Goal: Information Seeking & Learning: Check status

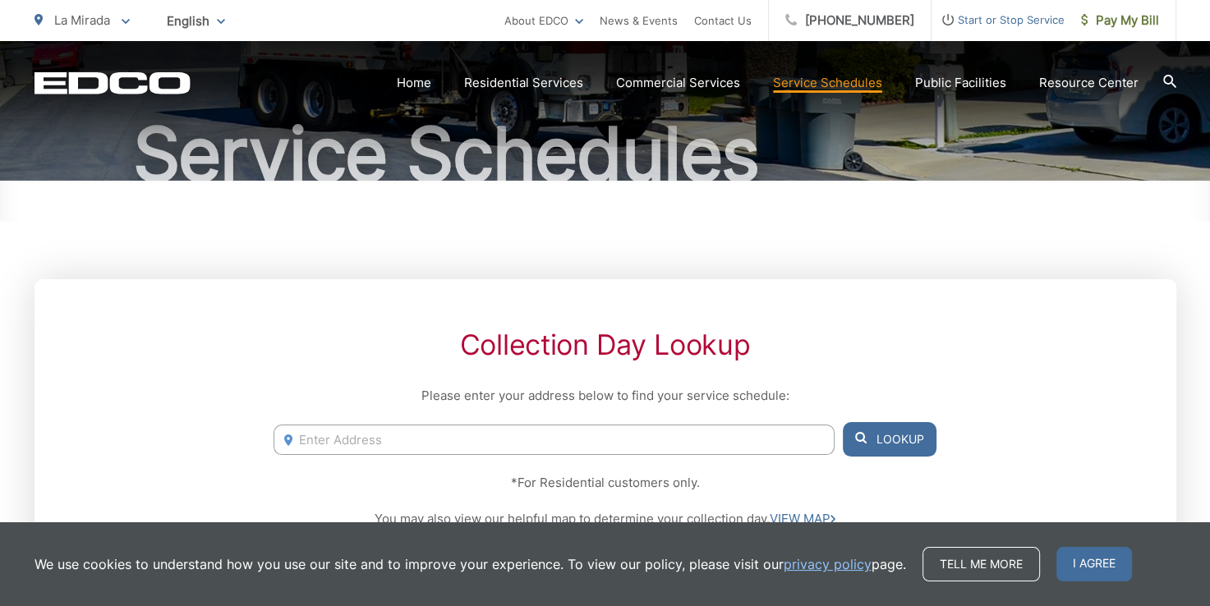
scroll to position [246, 0]
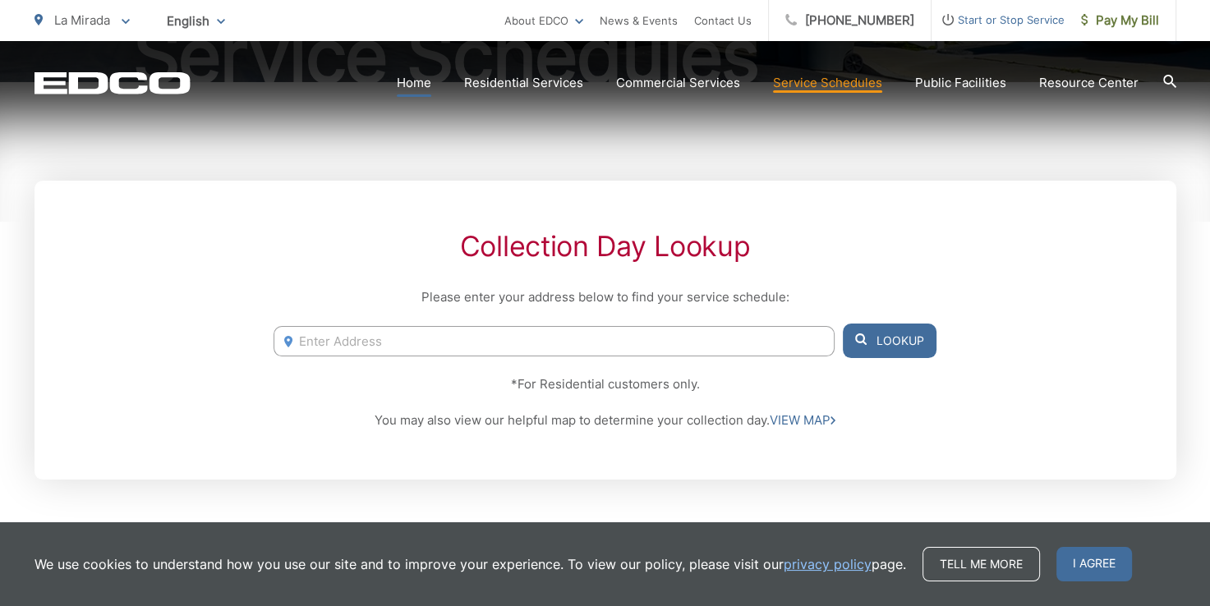
click at [423, 77] on link "Home" at bounding box center [414, 83] width 34 height 20
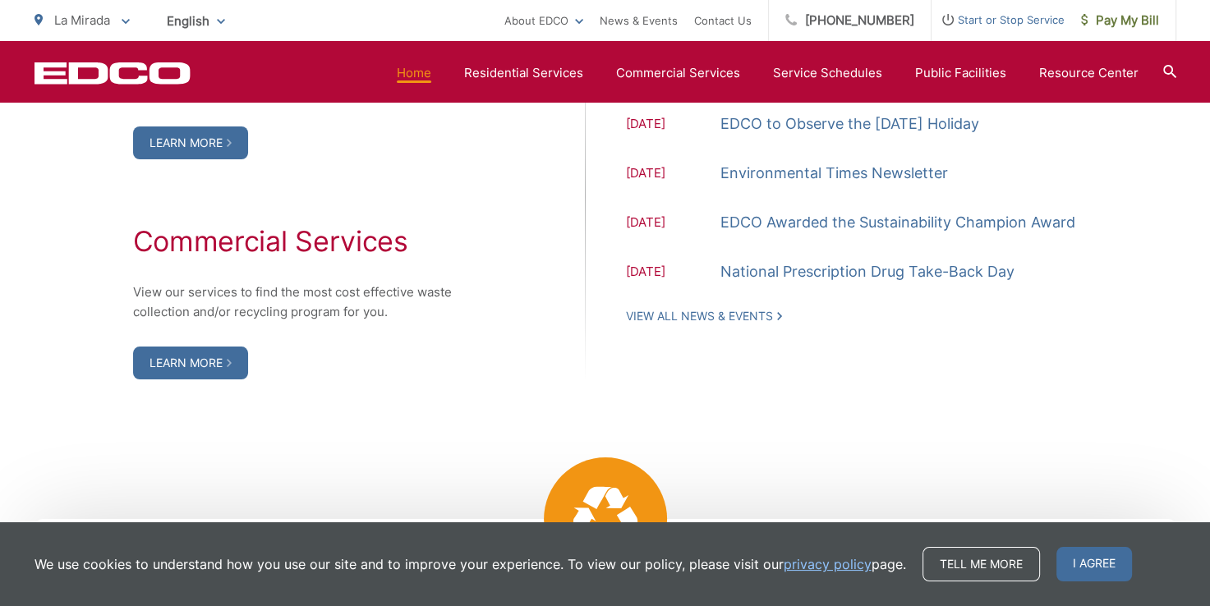
scroll to position [1807, 0]
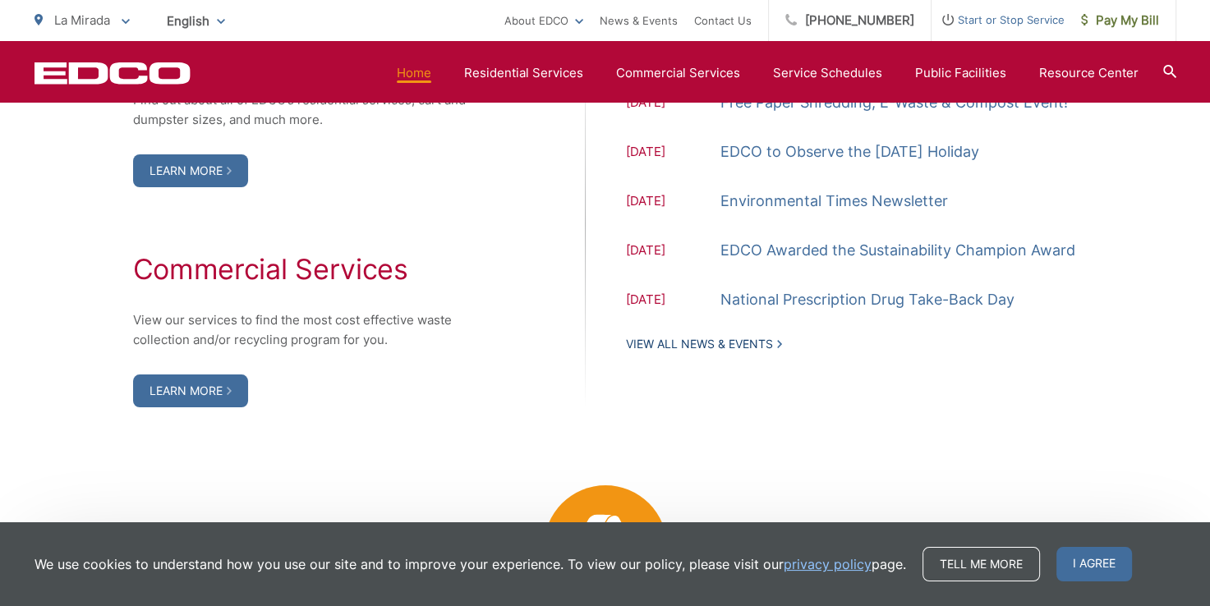
click at [687, 348] on link "View All News & Events" at bounding box center [704, 344] width 156 height 15
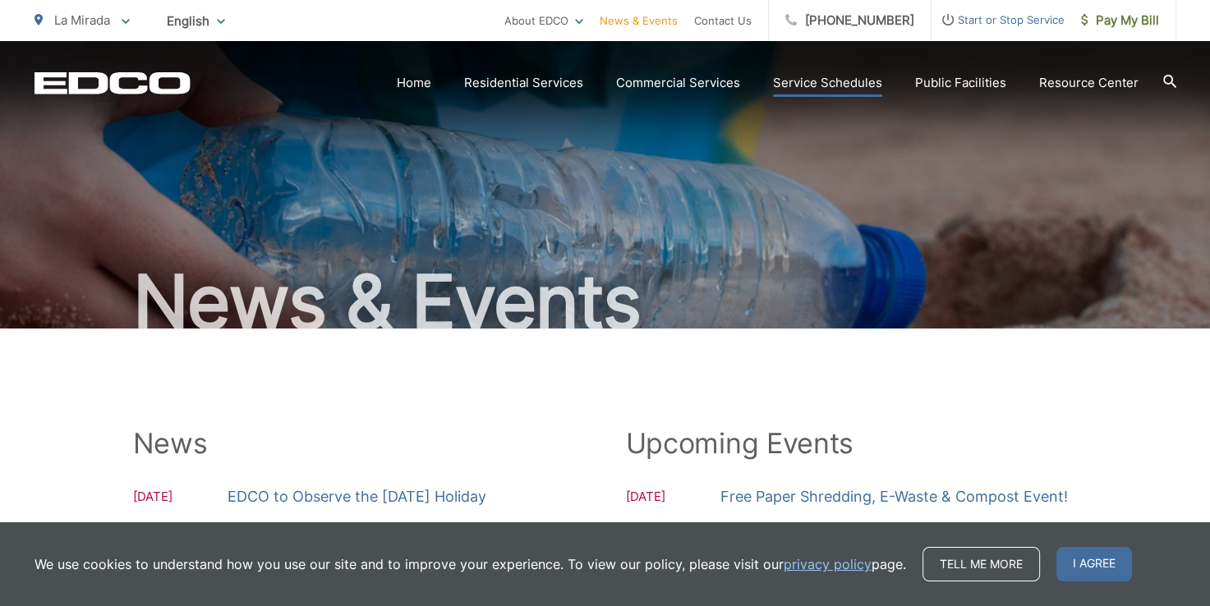
click at [843, 81] on link "Service Schedules" at bounding box center [827, 83] width 109 height 20
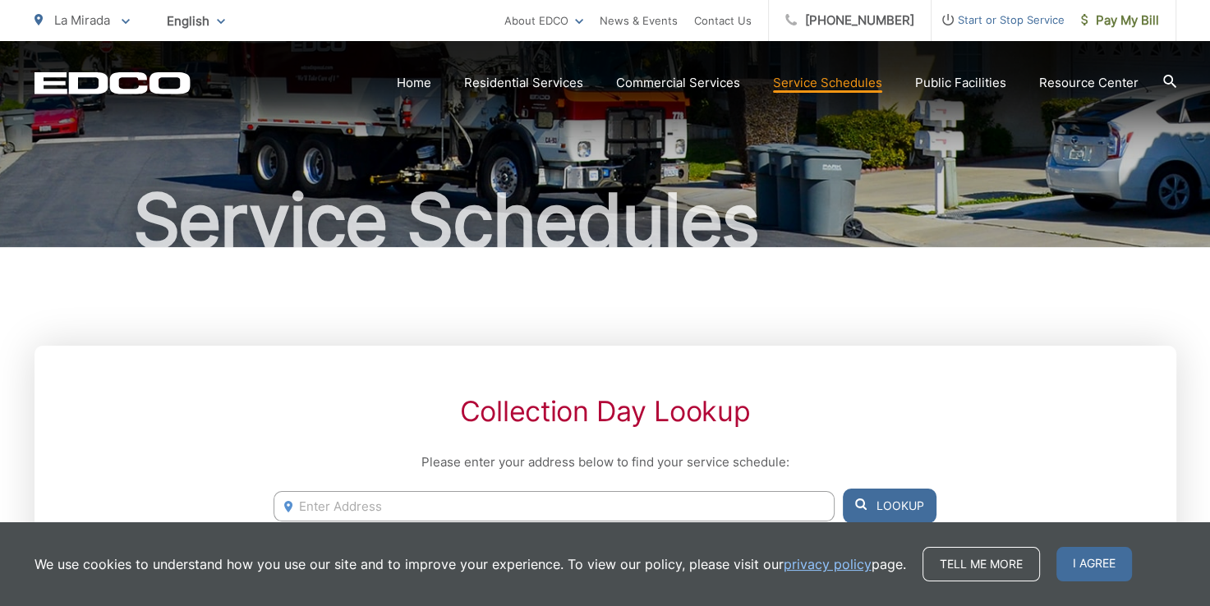
scroll to position [246, 0]
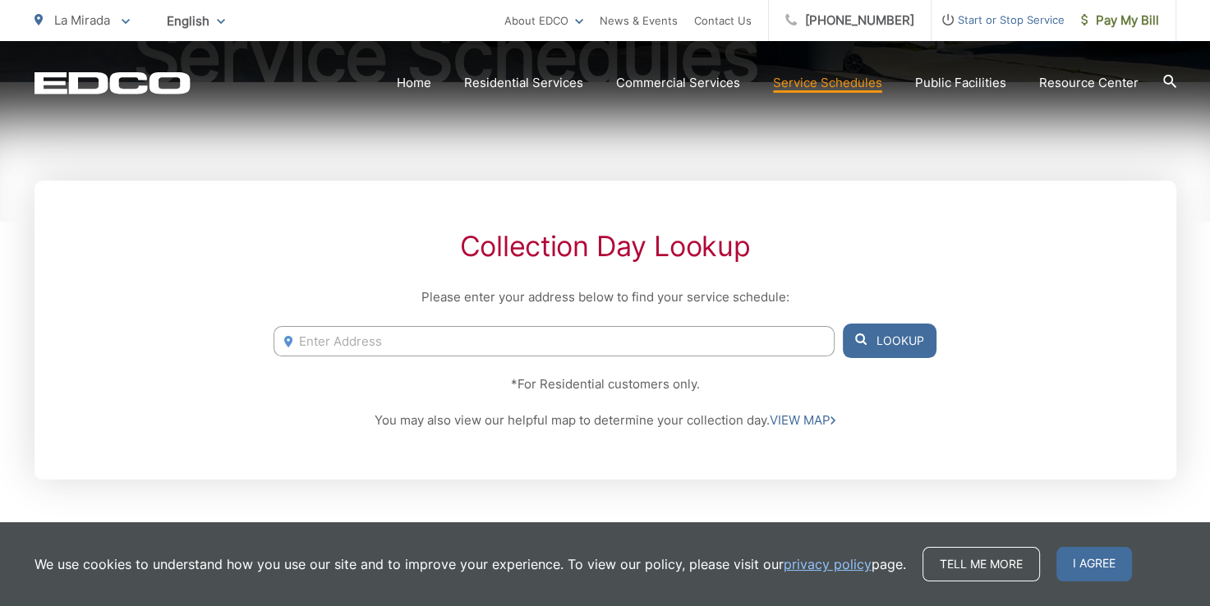
click at [346, 334] on input "Enter Address" at bounding box center [553, 341] width 560 height 30
click at [345, 345] on input "Enter Address" at bounding box center [553, 341] width 560 height 30
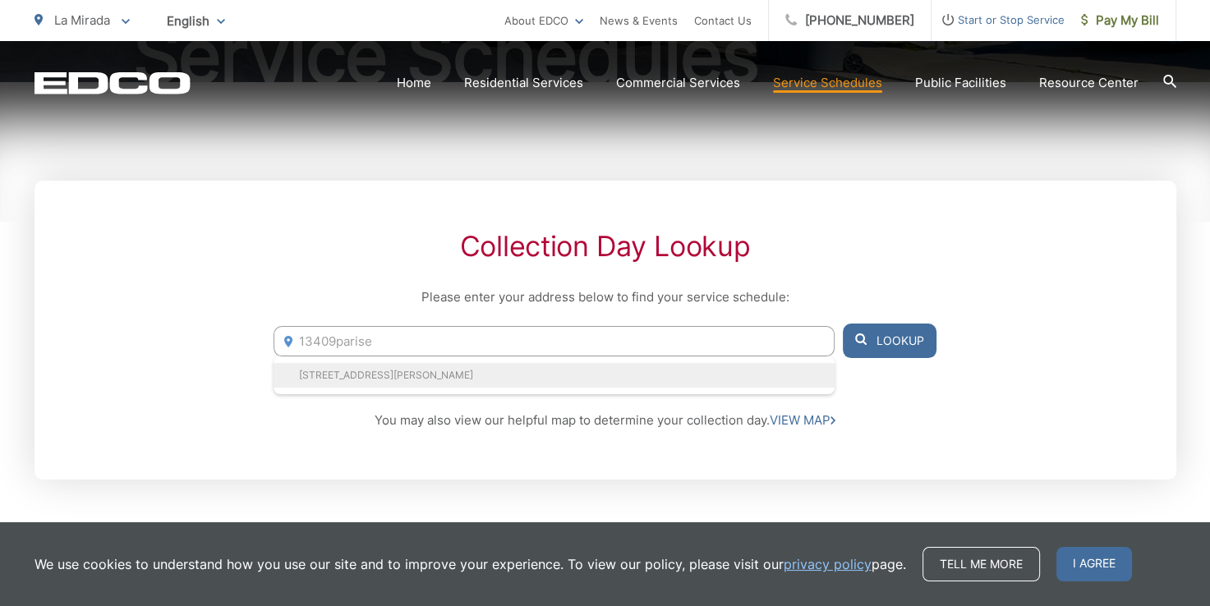
click at [372, 373] on li "[STREET_ADDRESS][PERSON_NAME]" at bounding box center [553, 375] width 560 height 25
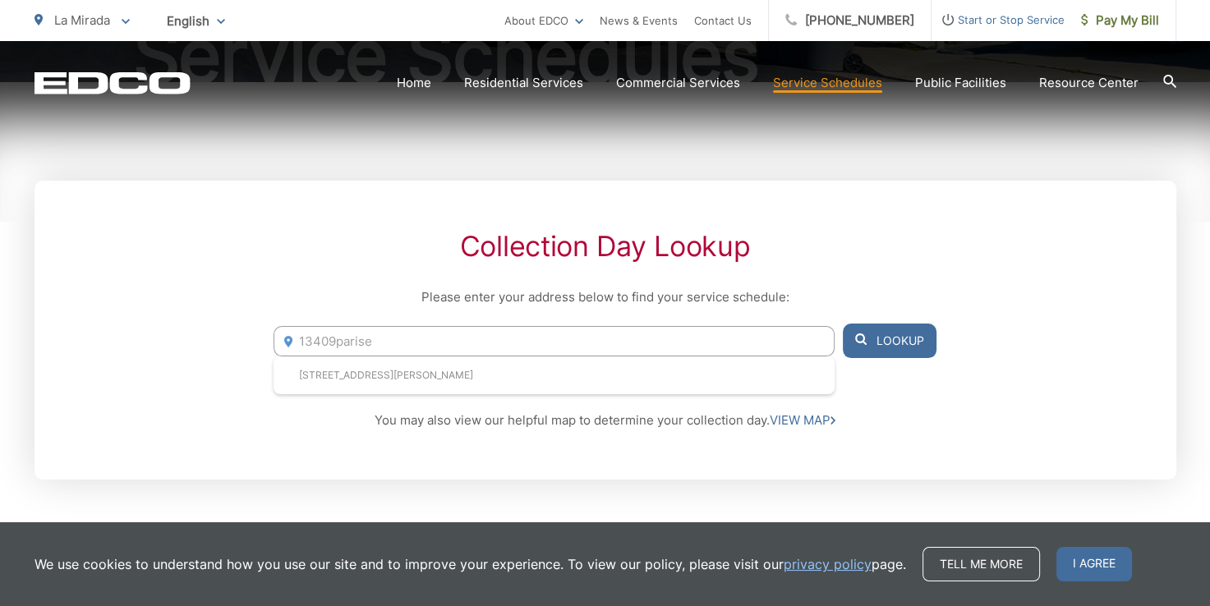
type input "[STREET_ADDRESS][PERSON_NAME]"
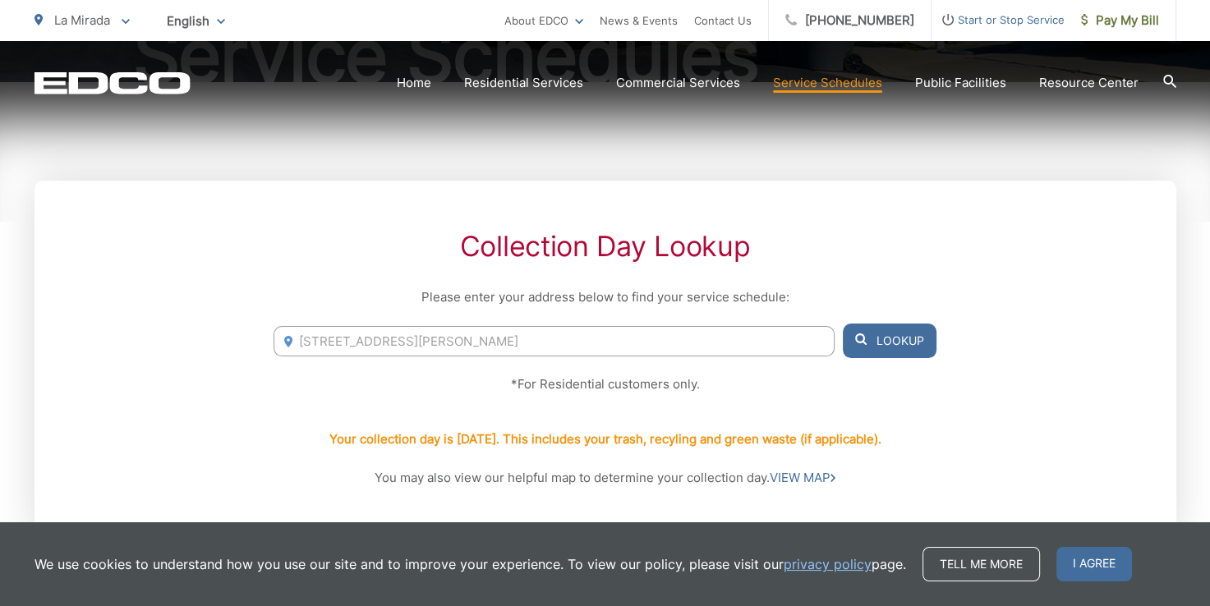
click at [894, 335] on button "Lookup" at bounding box center [890, 341] width 94 height 34
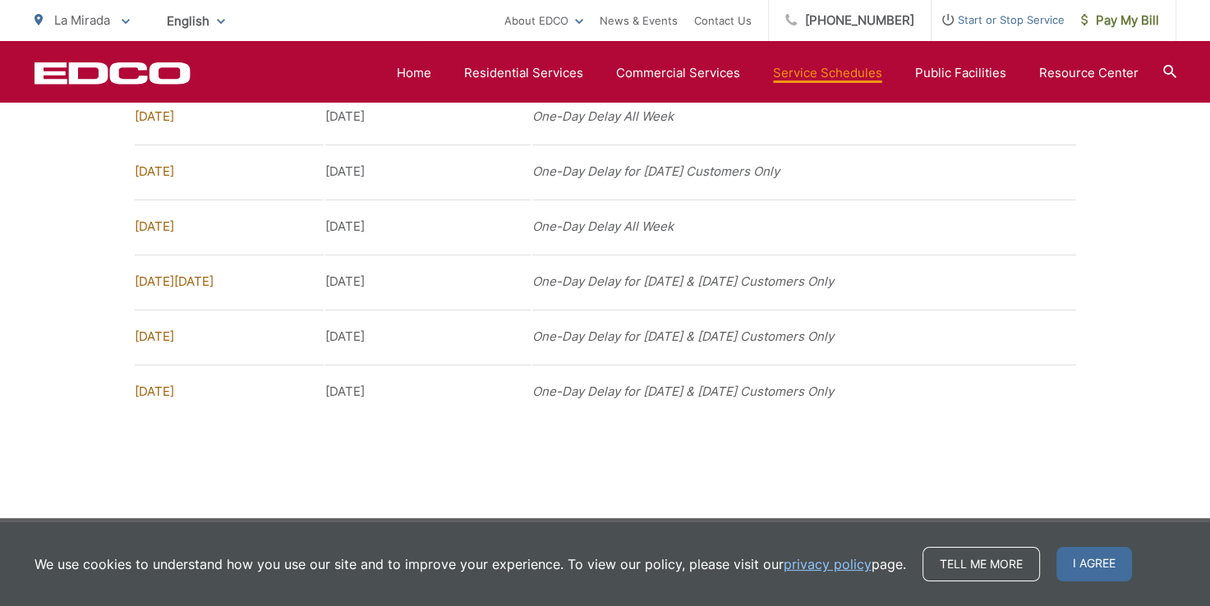
scroll to position [2464, 0]
